Goal: Navigation & Orientation: Find specific page/section

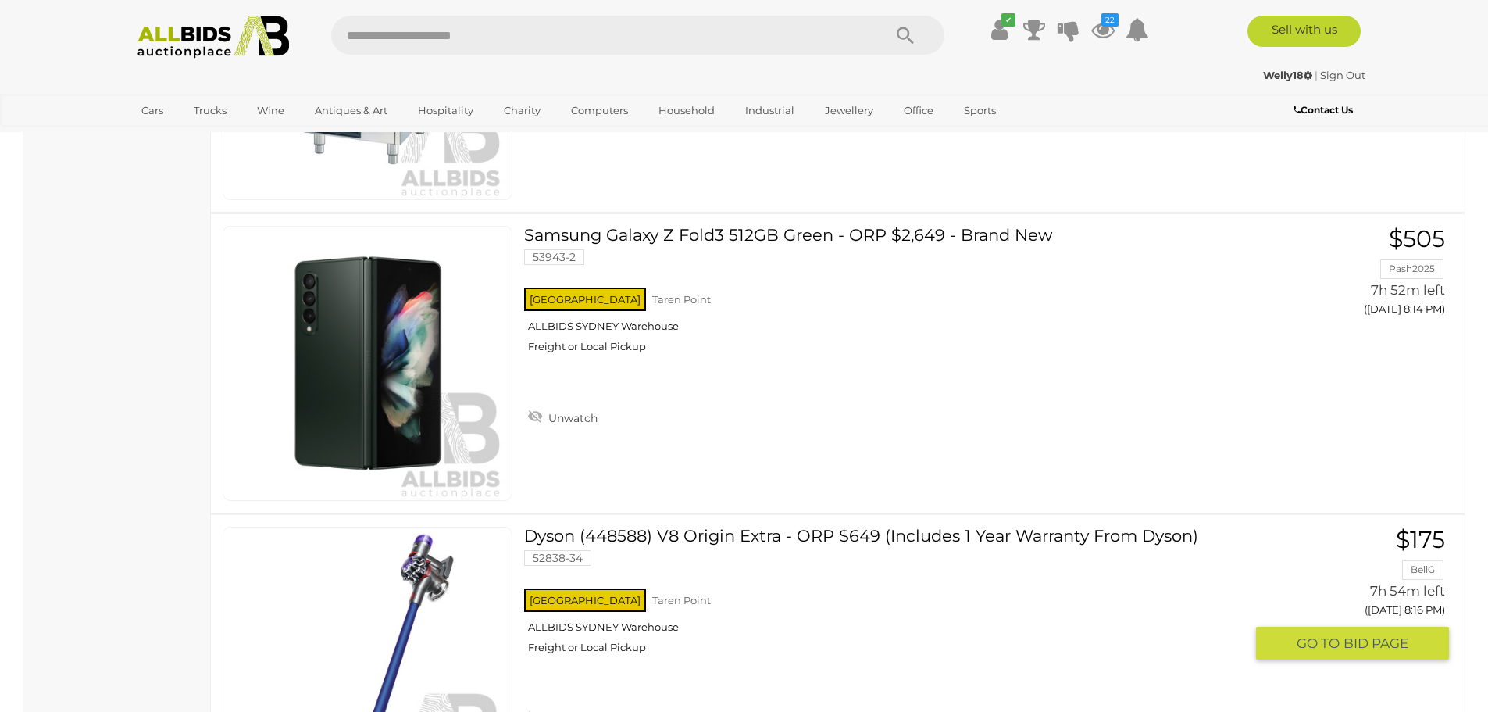
scroll to position [11922, 0]
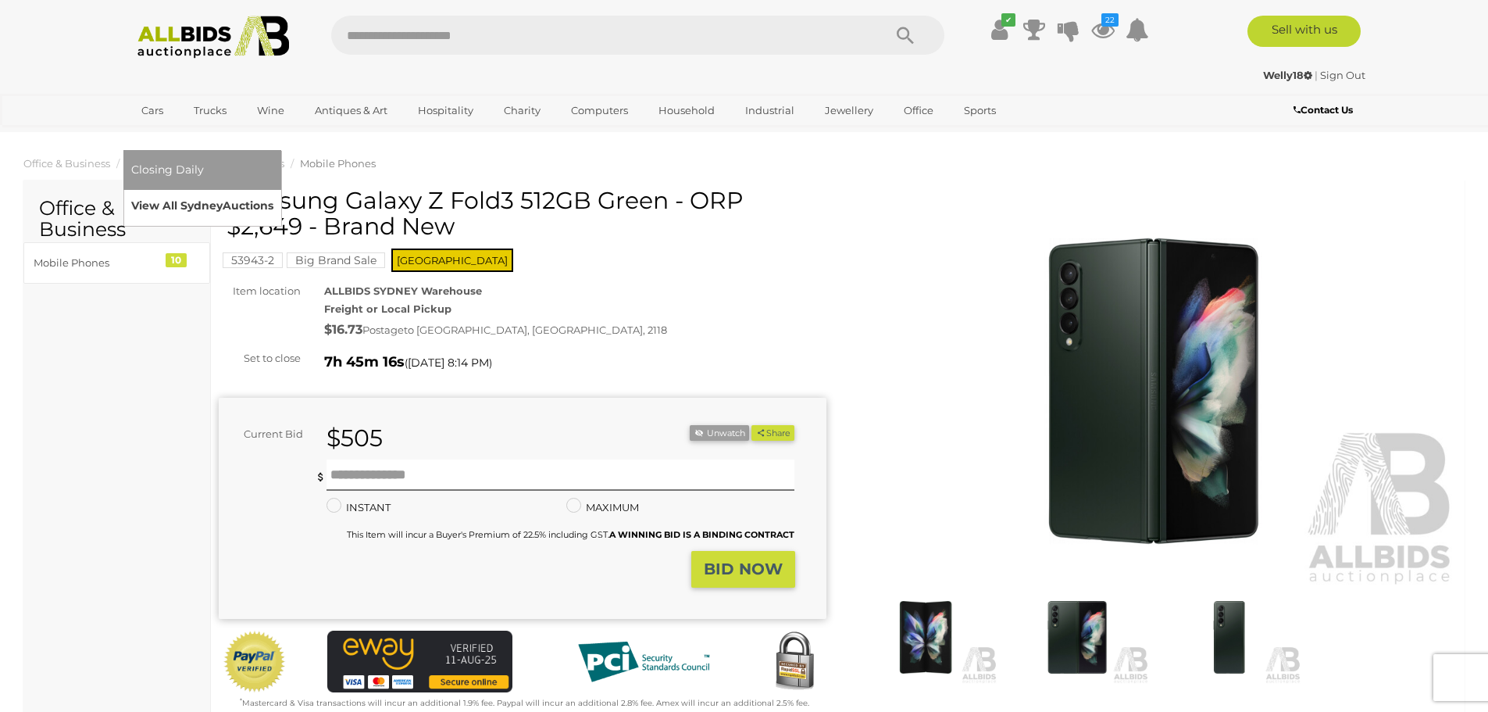
click at [273, 194] on link "View All Sydney Auctions" at bounding box center [202, 206] width 142 height 24
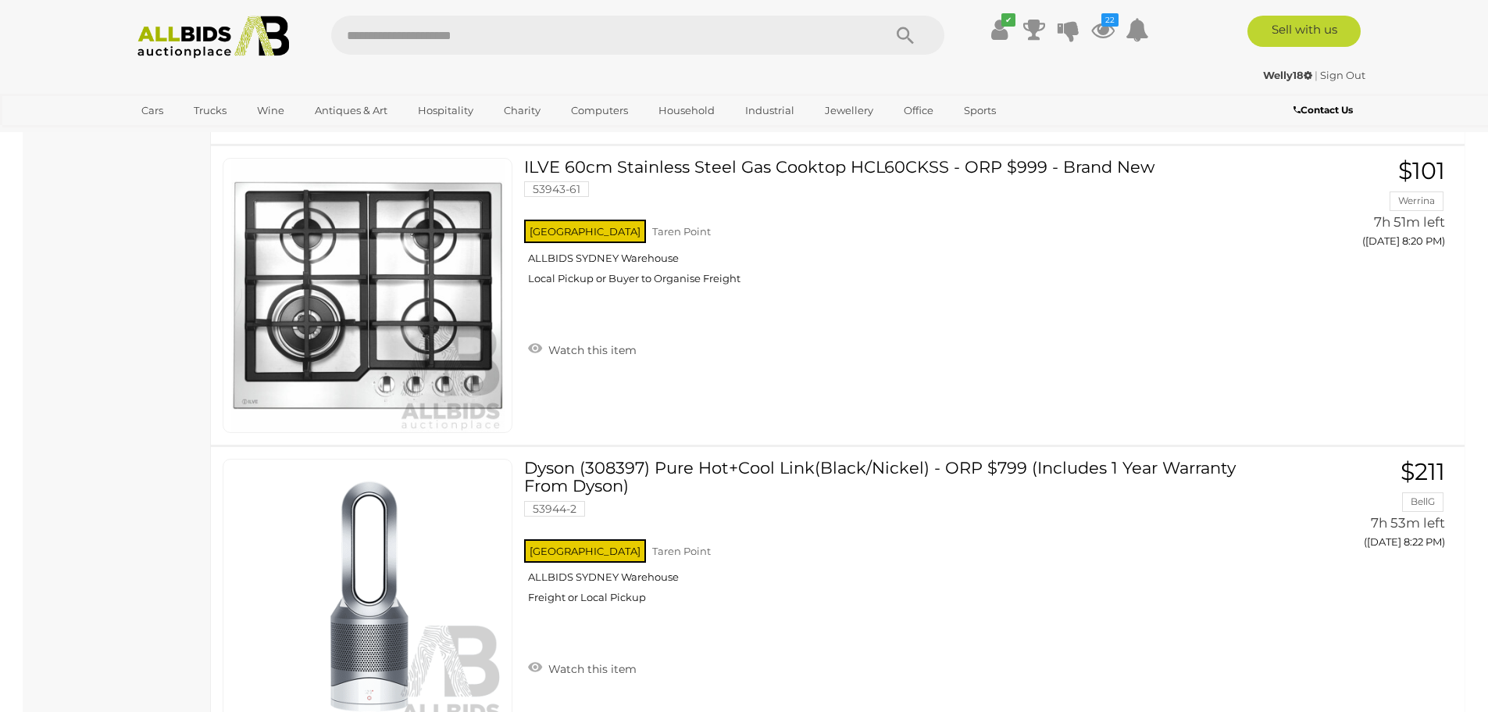
scroll to position [13287, 0]
